Goal: Information Seeking & Learning: Find specific fact

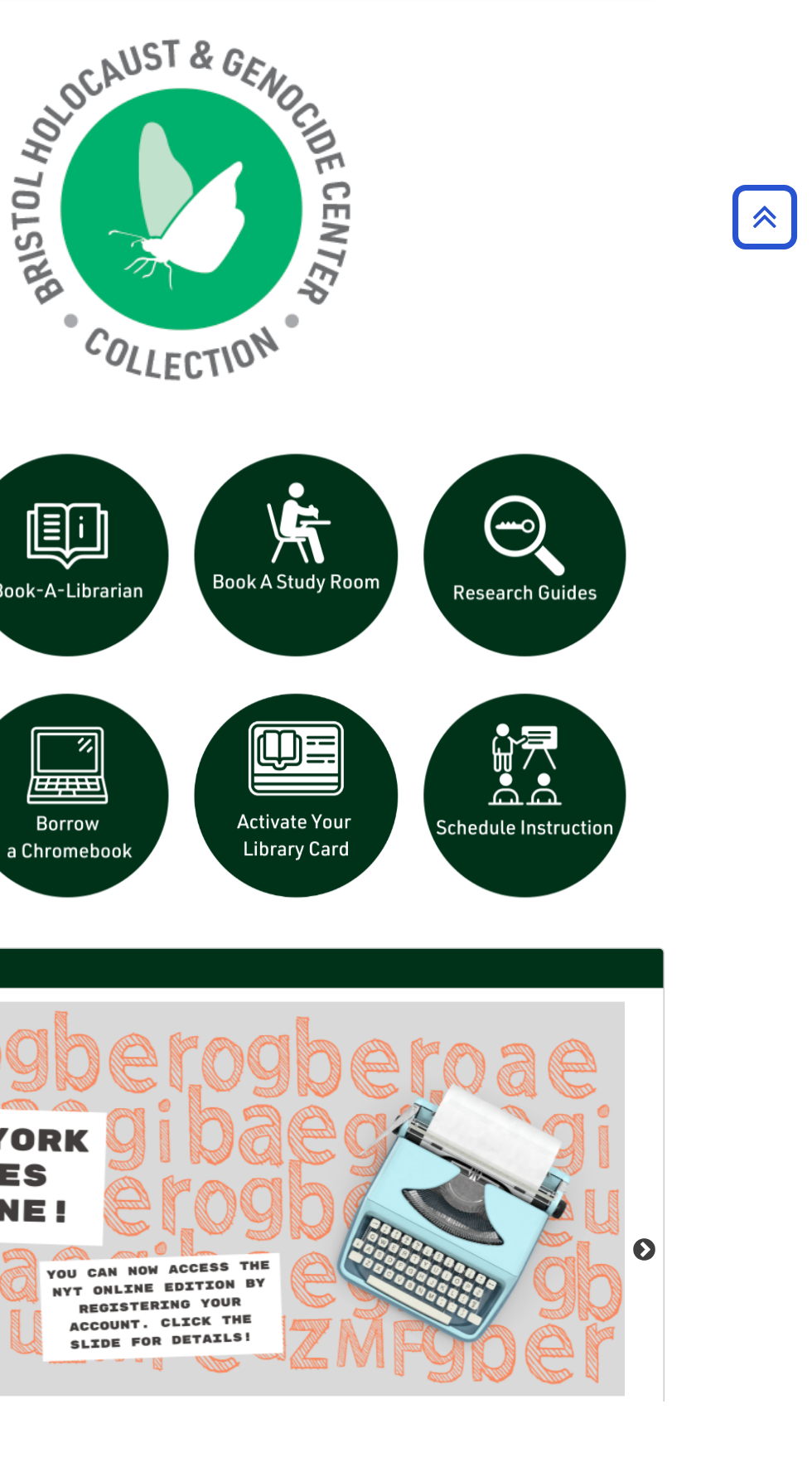
scroll to position [842, 0]
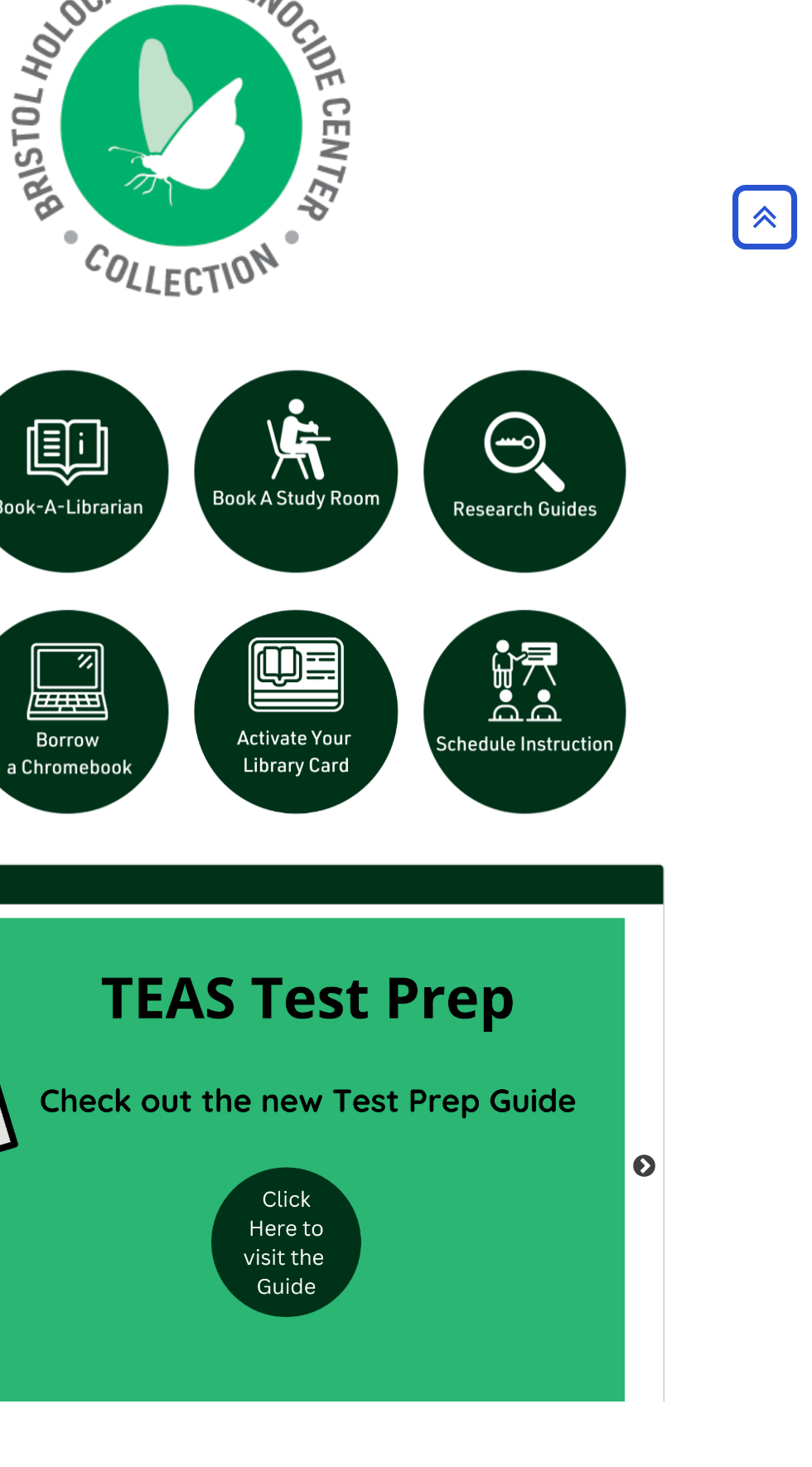
click at [724, 1295] on div "Ask the LLC" at bounding box center [406, 734] width 812 height 1467
click at [703, 1309] on button "Next" at bounding box center [703, 1316] width 16 height 16
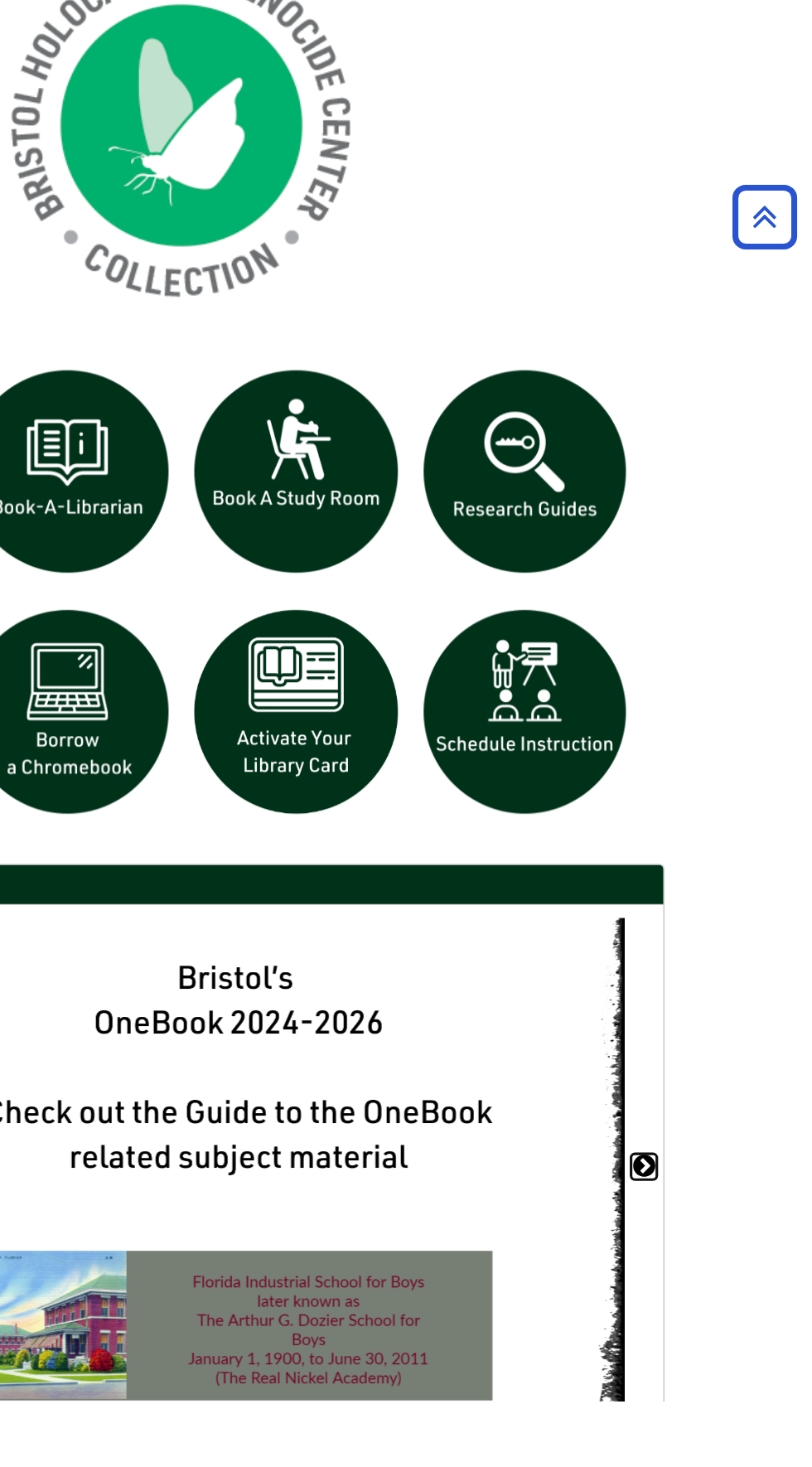
click at [705, 1310] on button "Next" at bounding box center [703, 1316] width 16 height 16
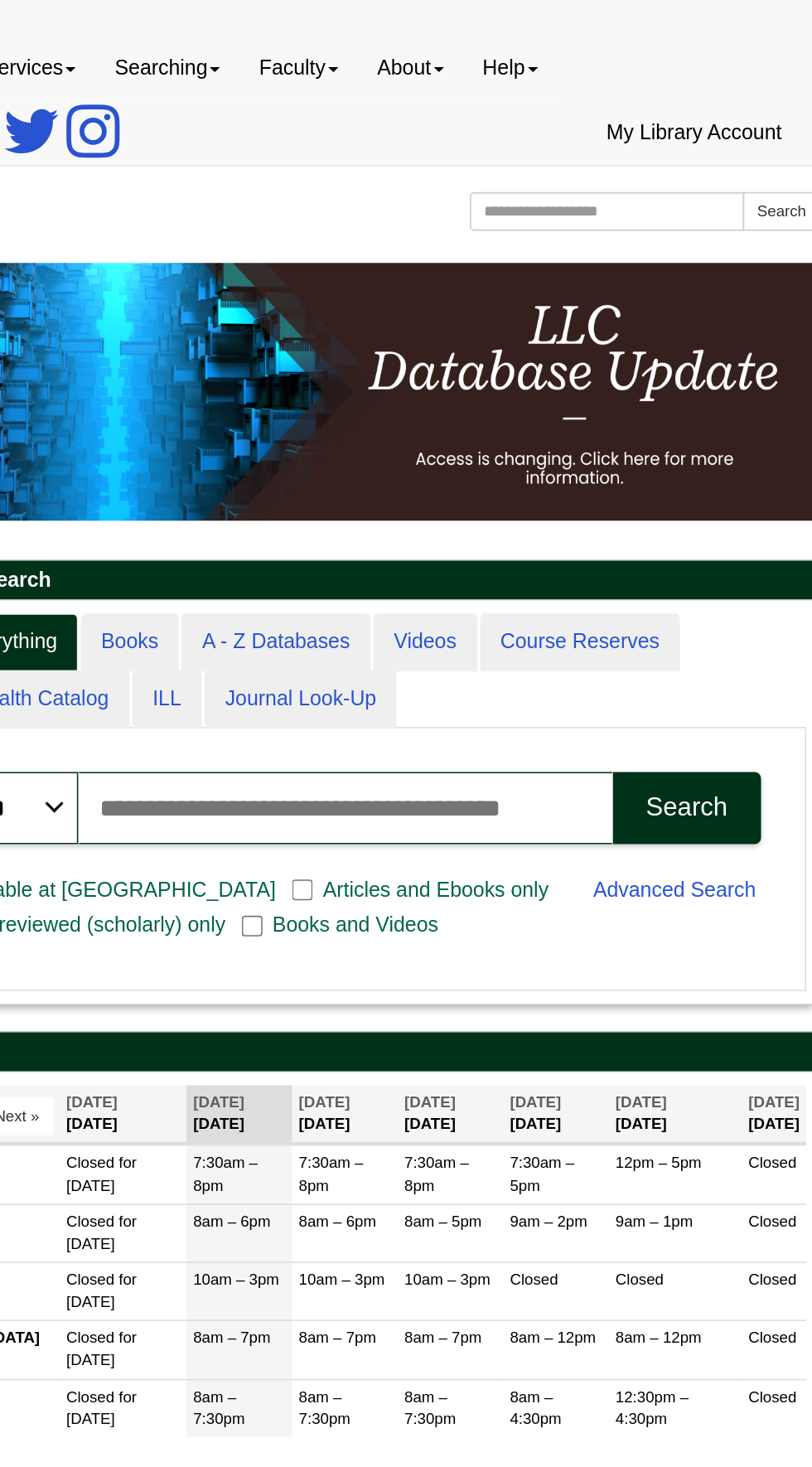
scroll to position [98, 0]
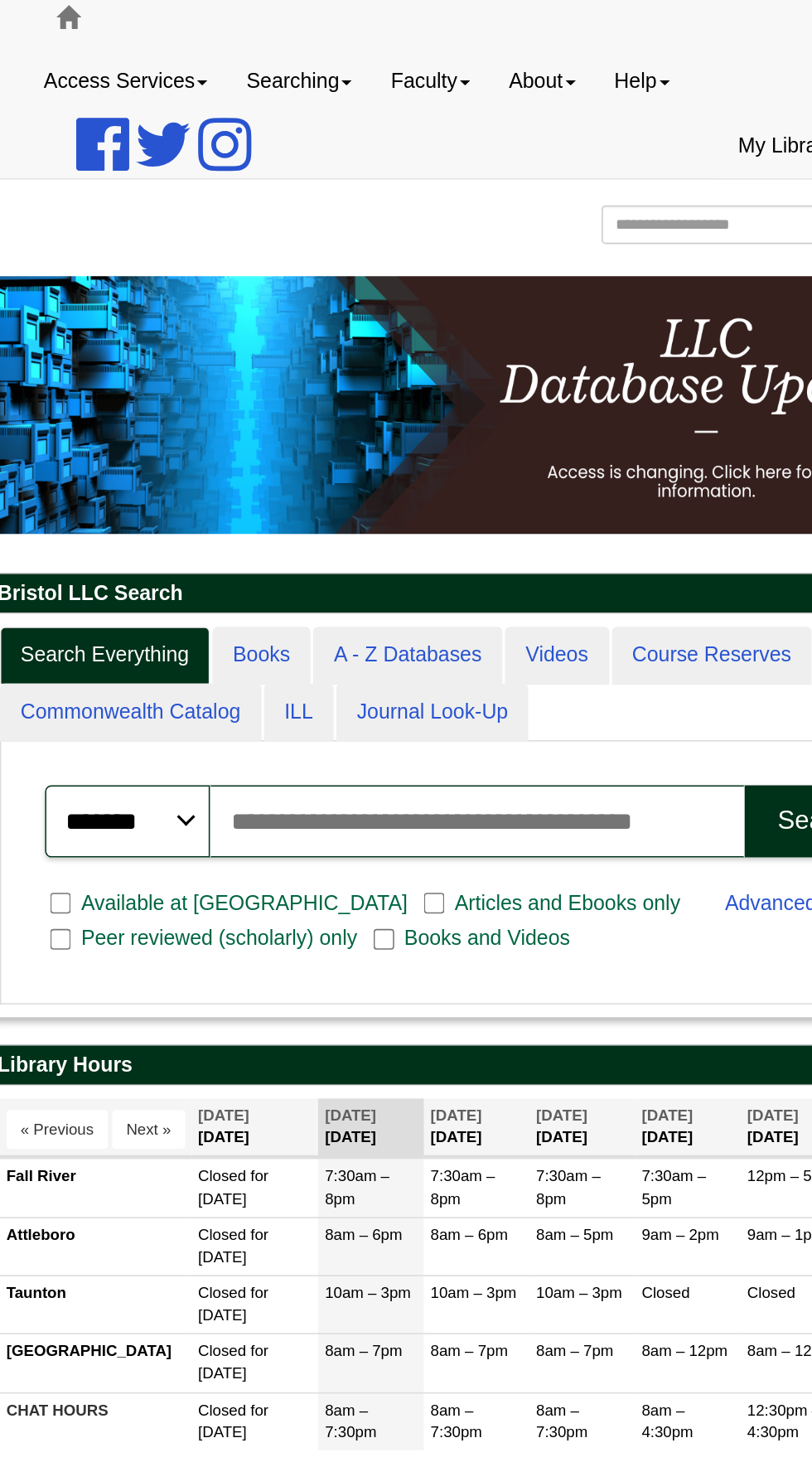
click at [463, 534] on input "Search articles, books, journals & more" at bounding box center [411, 527] width 343 height 47
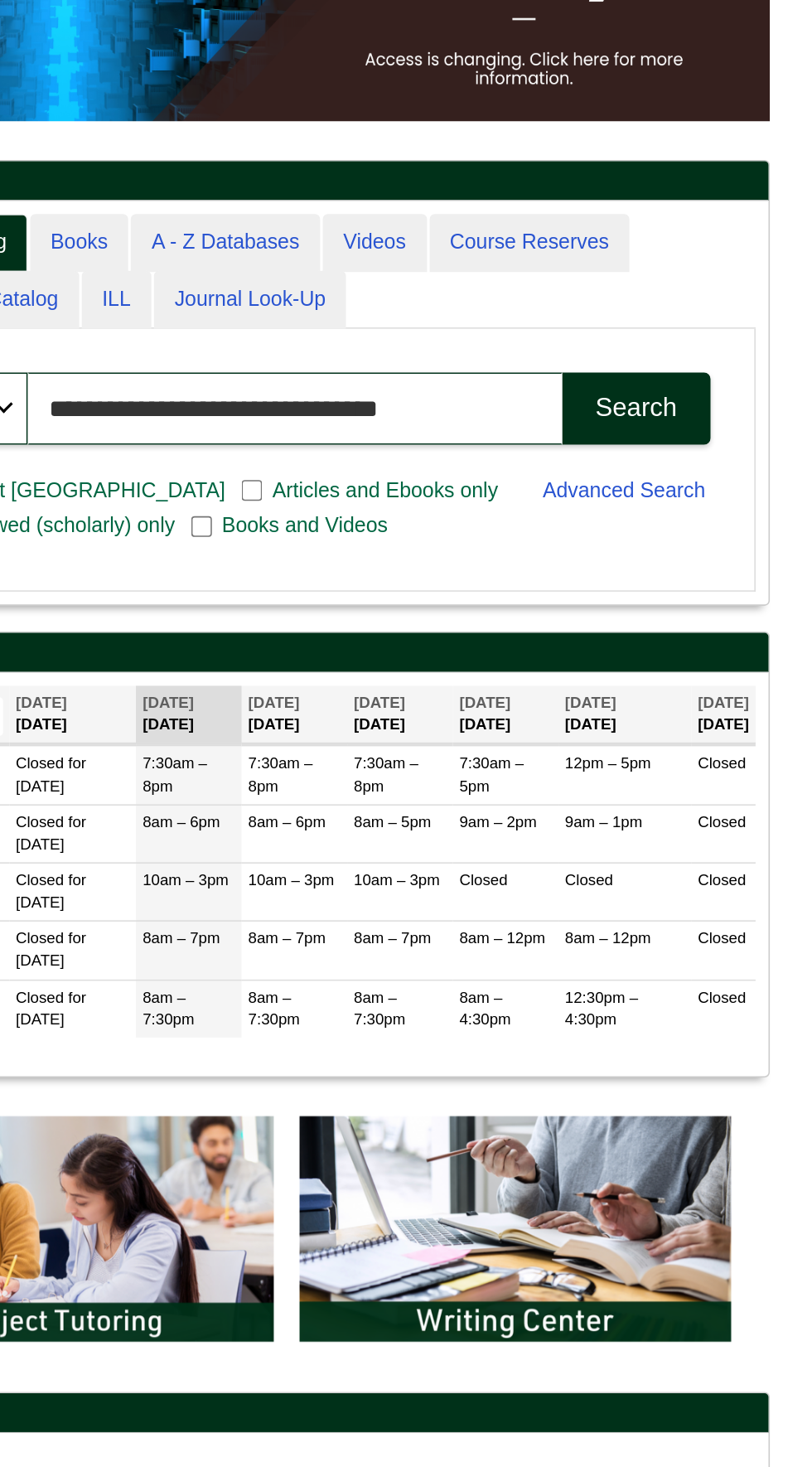
type input "**********"
click at [648, 533] on div "Search" at bounding box center [631, 527] width 52 height 19
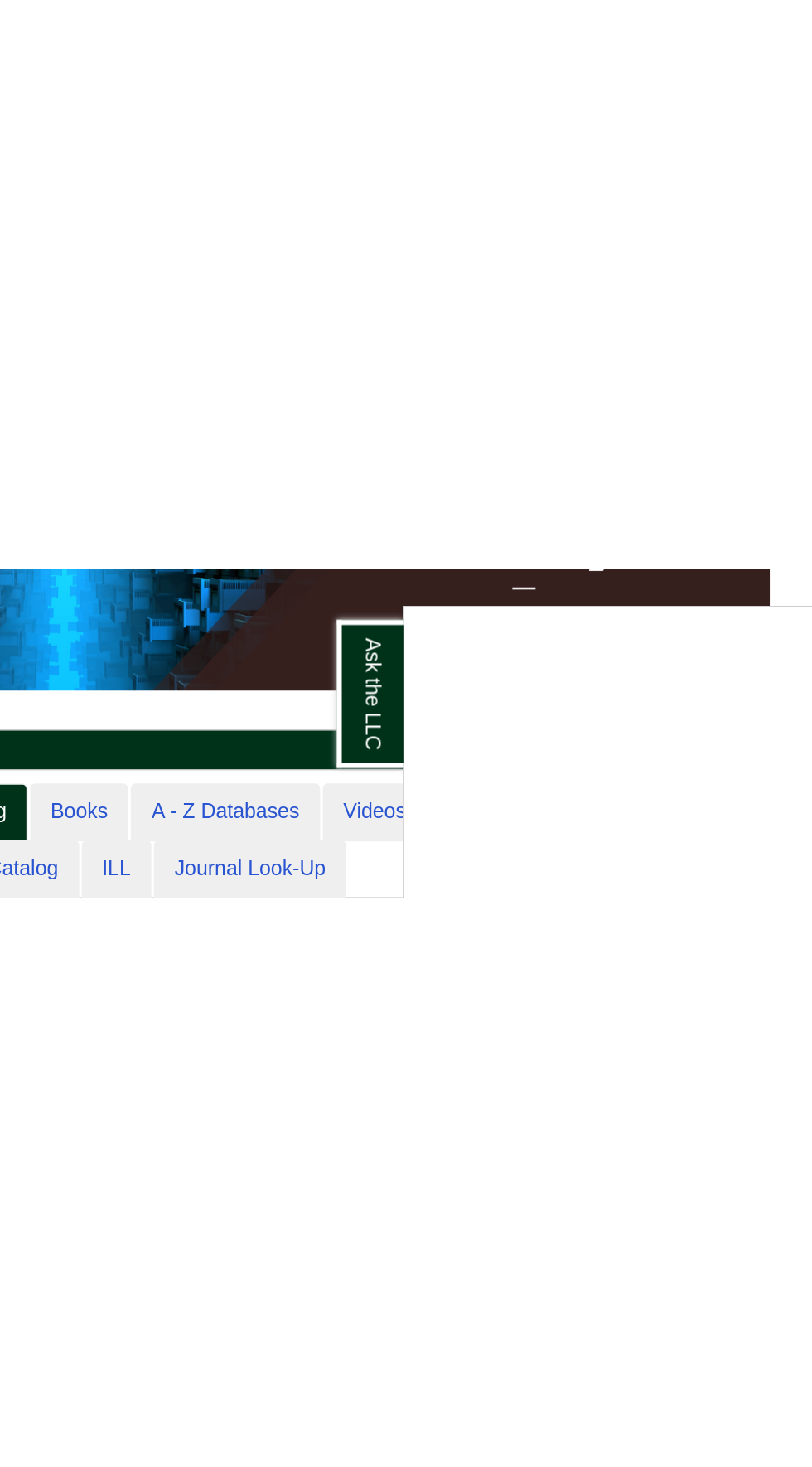
scroll to position [303, 0]
